Goal: Task Accomplishment & Management: Manage account settings

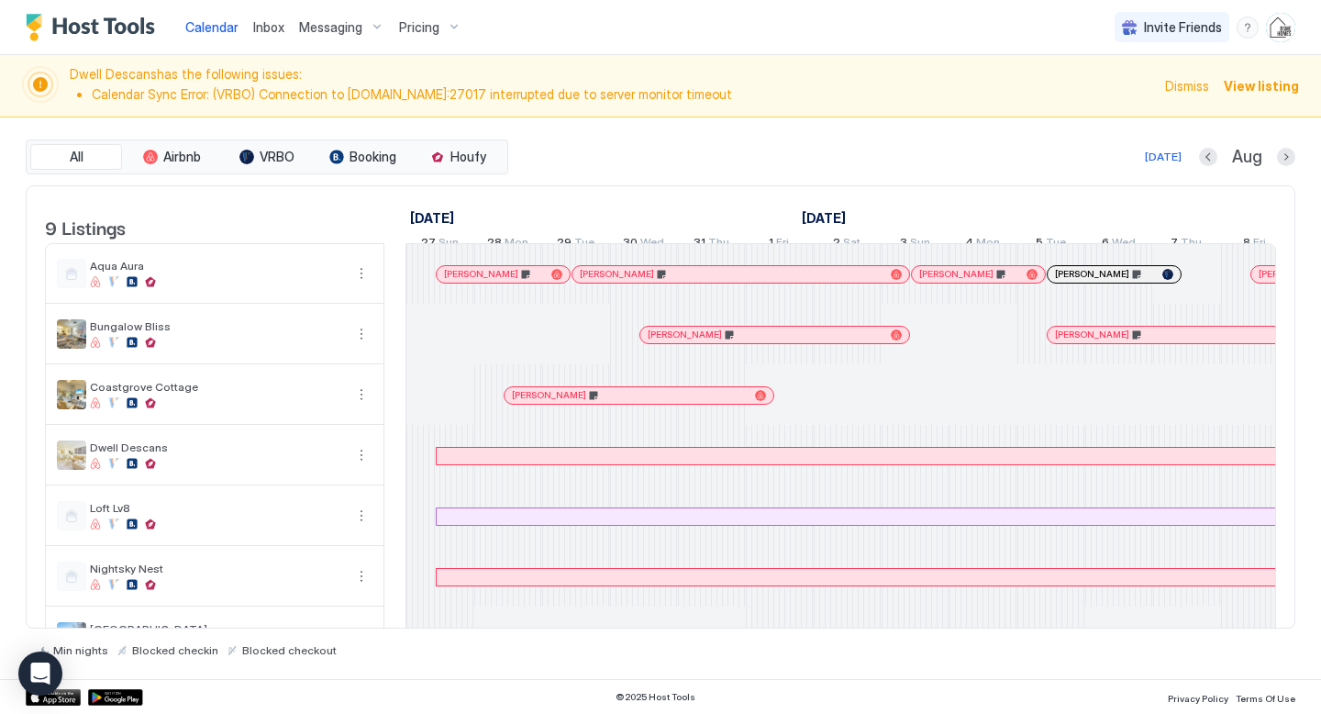
scroll to position [0, 1019]
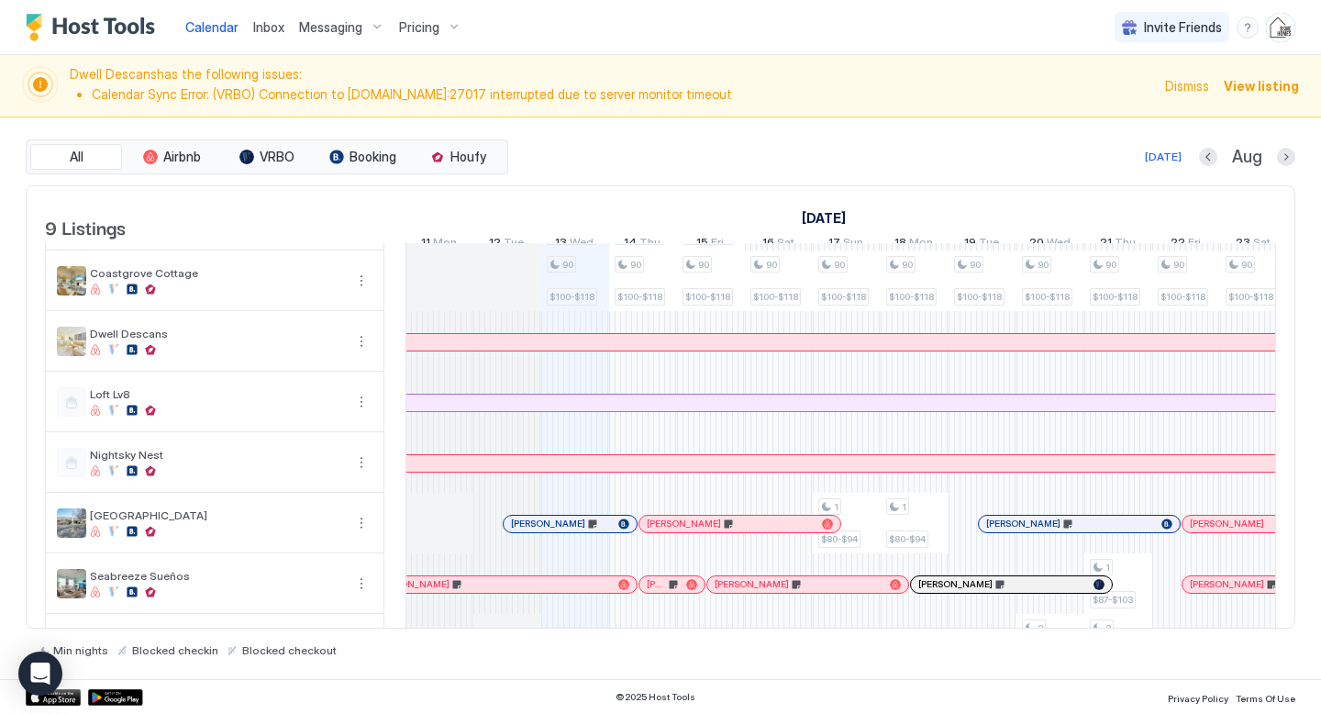
click at [263, 25] on span "Inbox" at bounding box center [268, 27] width 31 height 16
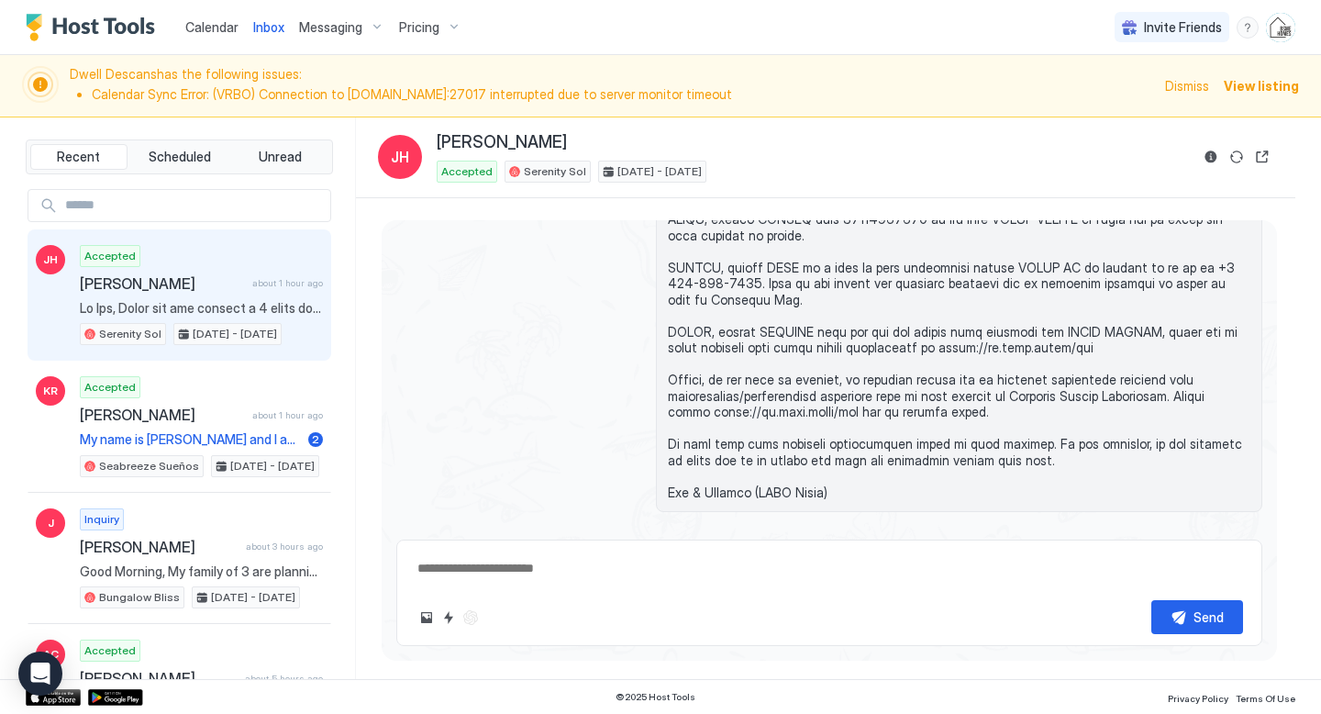
scroll to position [834, 0]
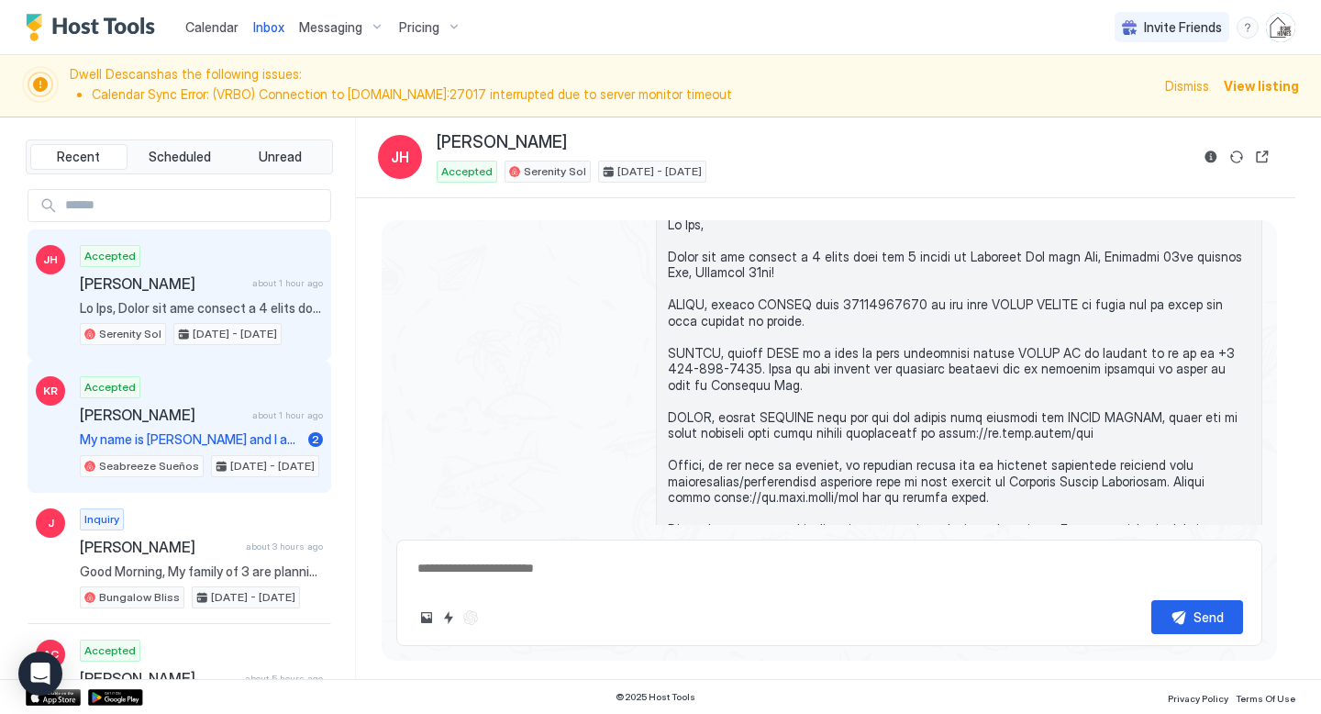
click at [245, 398] on div "Accepted [PERSON_NAME] about 1 hour ago My name is [PERSON_NAME] and I am curre…" at bounding box center [201, 426] width 243 height 101
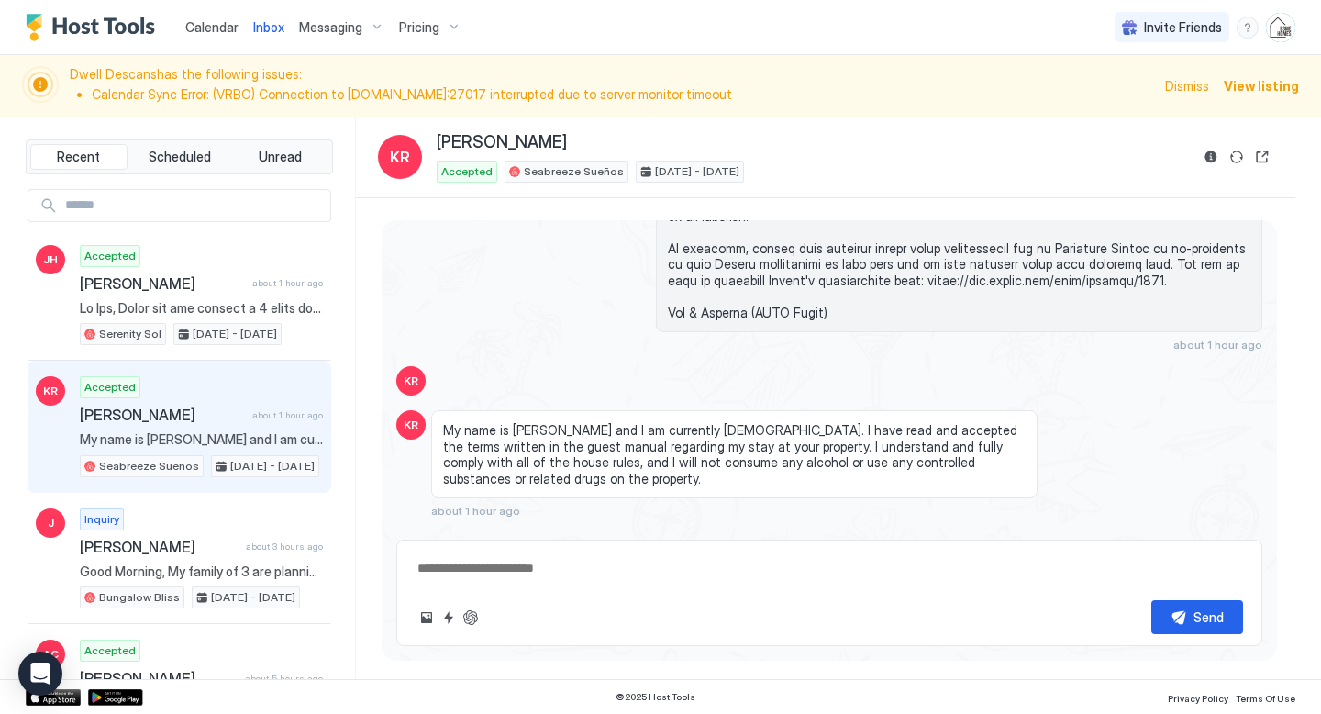
scroll to position [2933, 0]
click at [205, 19] on span "Calendar" at bounding box center [211, 27] width 53 height 16
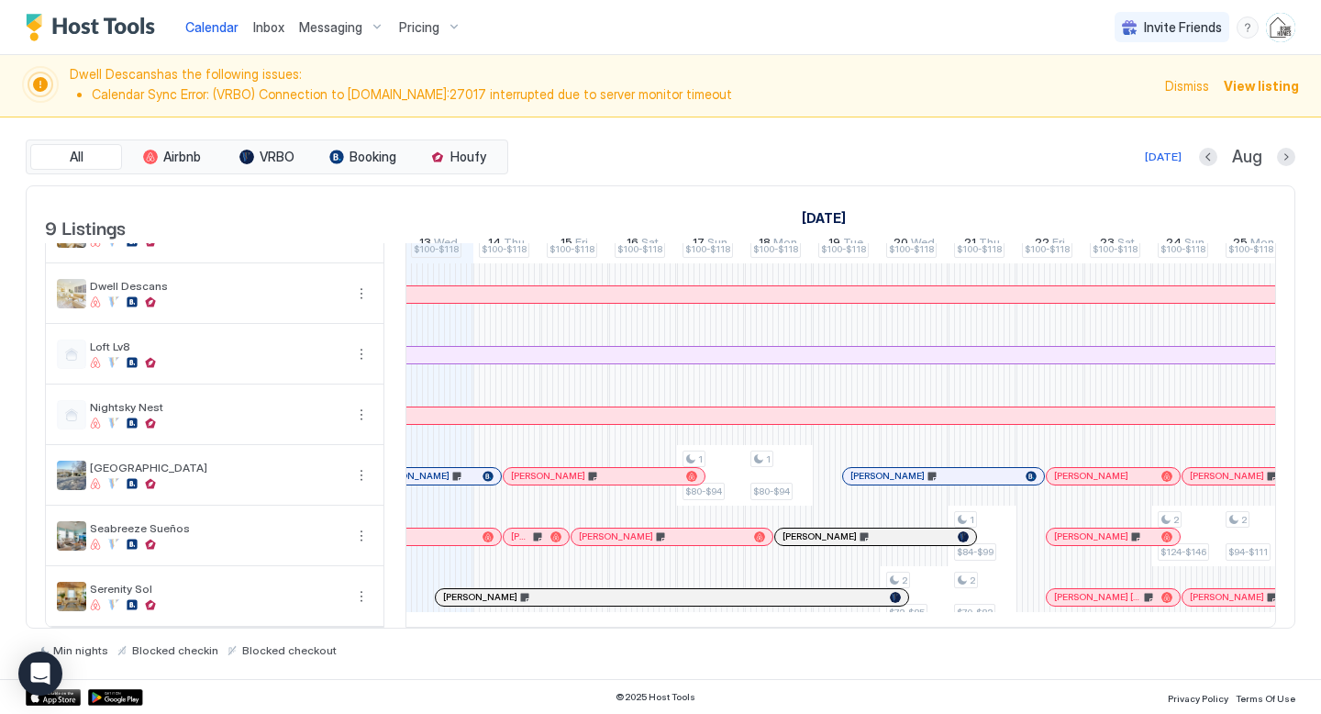
scroll to position [176, 0]
